Goal: Transaction & Acquisition: Purchase product/service

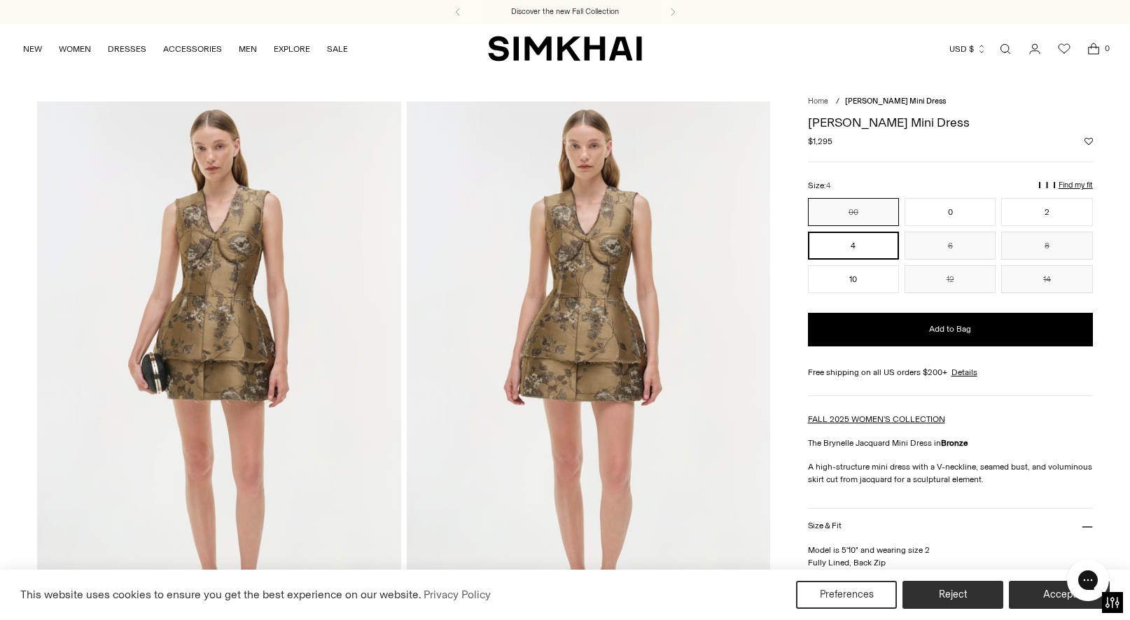
click at [881, 206] on button "00" at bounding box center [853, 212] width 91 height 28
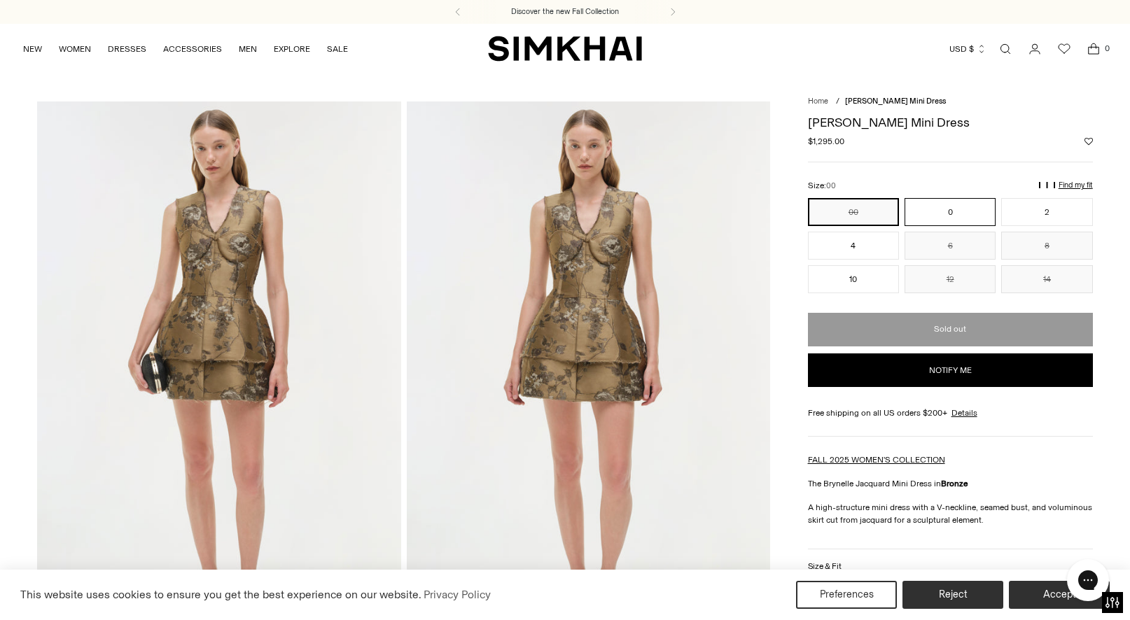
click at [950, 213] on button "0" at bounding box center [949, 212] width 91 height 28
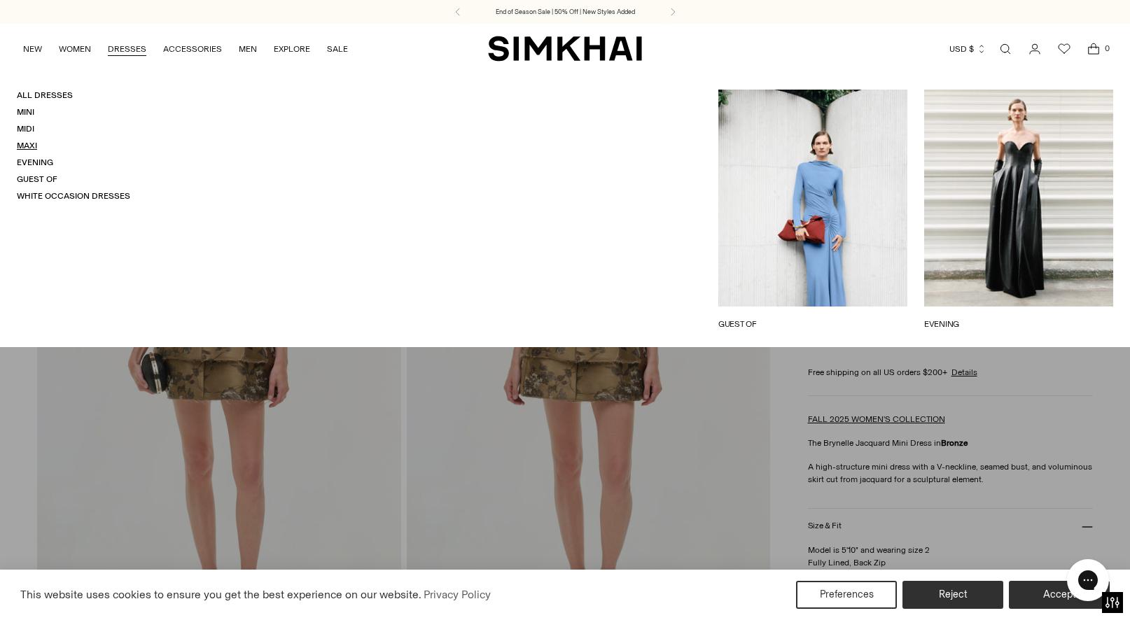
click at [31, 144] on link "Maxi" at bounding box center [27, 146] width 20 height 10
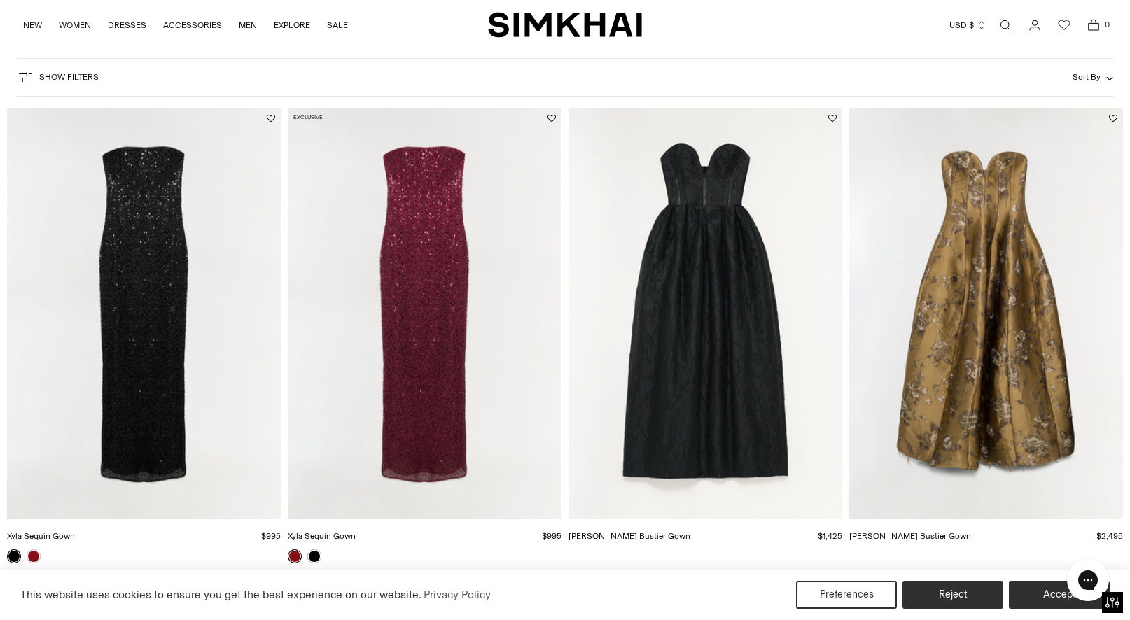
click at [0, 0] on img "Adeena Jacquard Bustier Gown" at bounding box center [0, 0] width 0 height 0
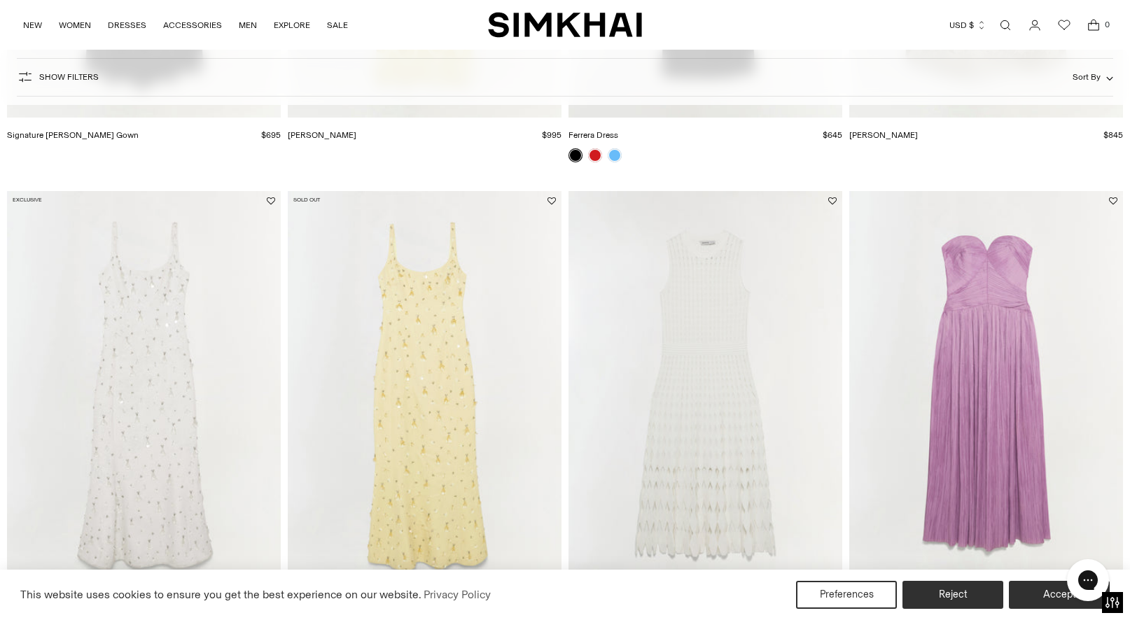
scroll to position [1552, 0]
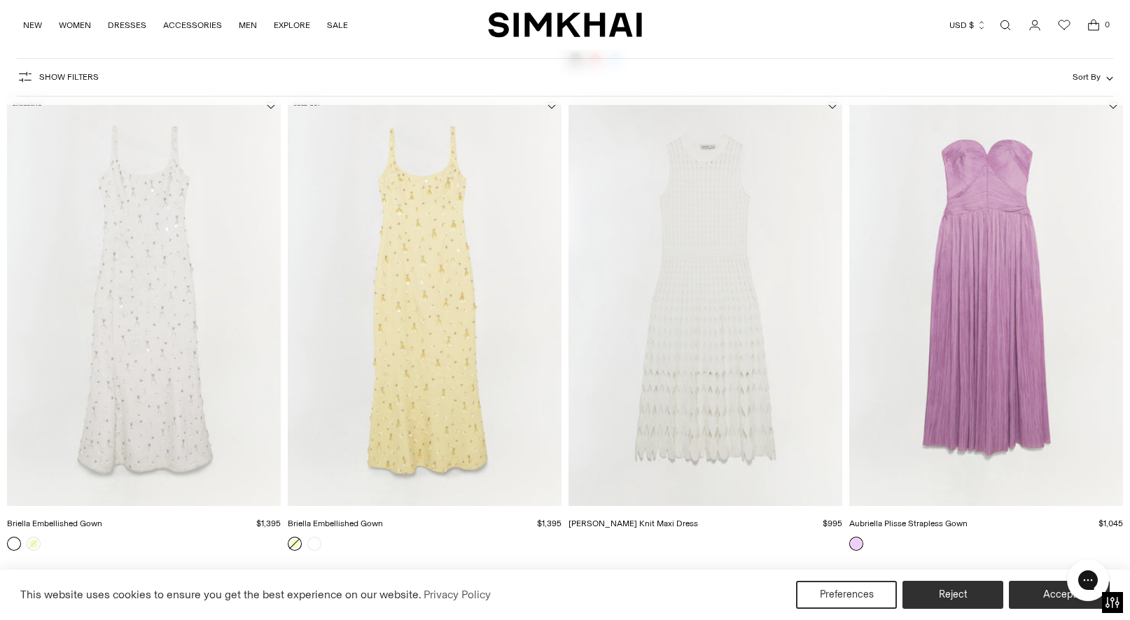
click at [0, 0] on img "Zyla Knit Maxi Dress" at bounding box center [0, 0] width 0 height 0
